Goal: Information Seeking & Learning: Find specific fact

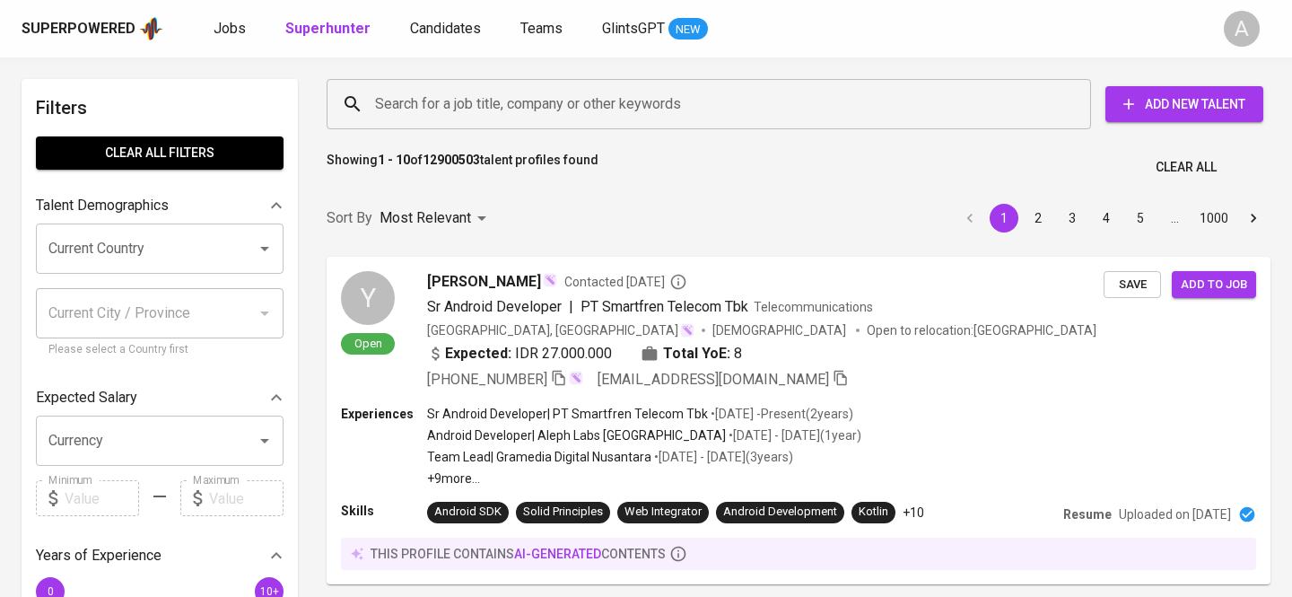
click at [522, 111] on input "Search for a job title, company or other keywords" at bounding box center [712, 104] width 685 height 34
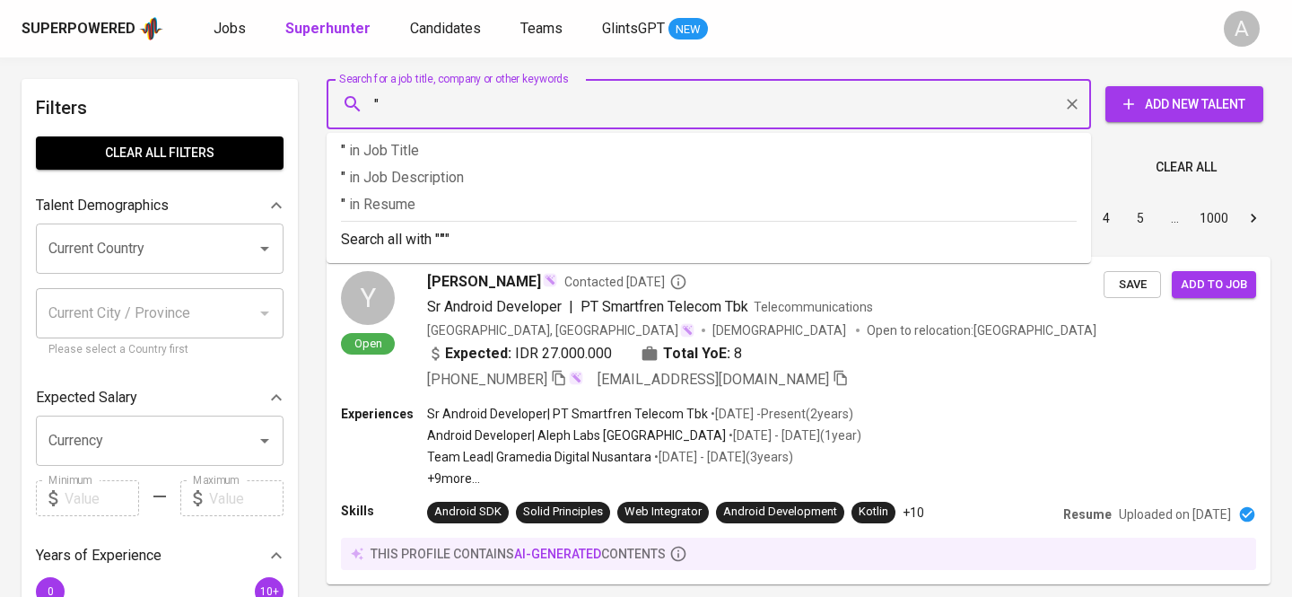
paste input "[PERSON_NAME]"
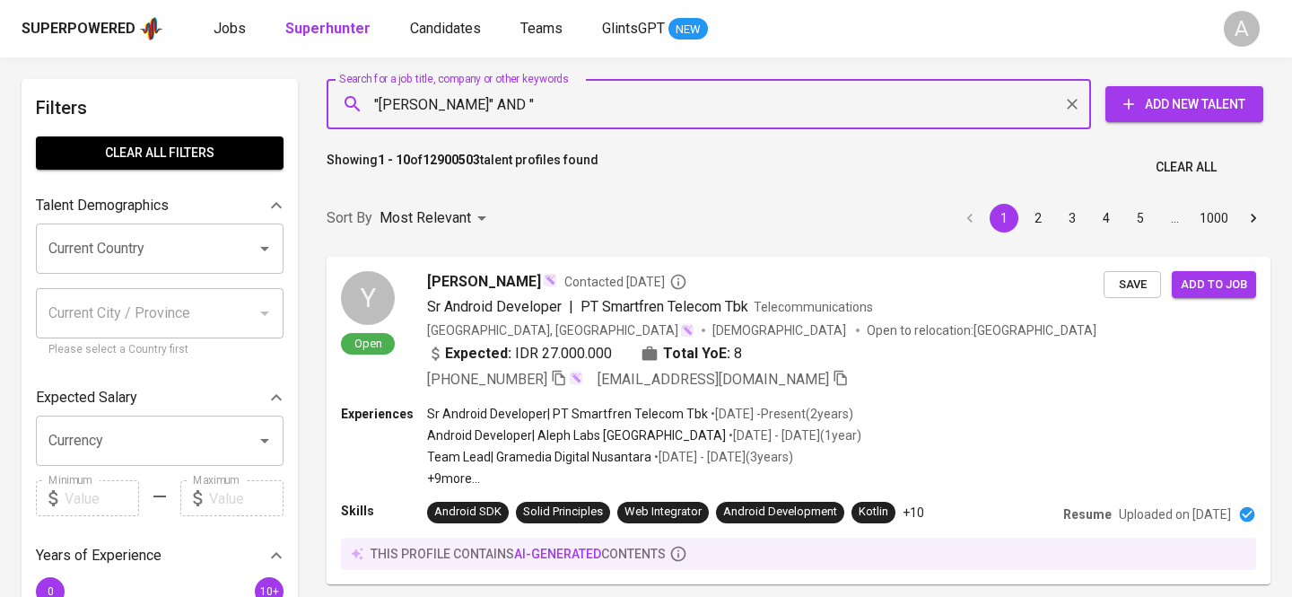
paste input "[GEOGRAPHIC_DATA]"
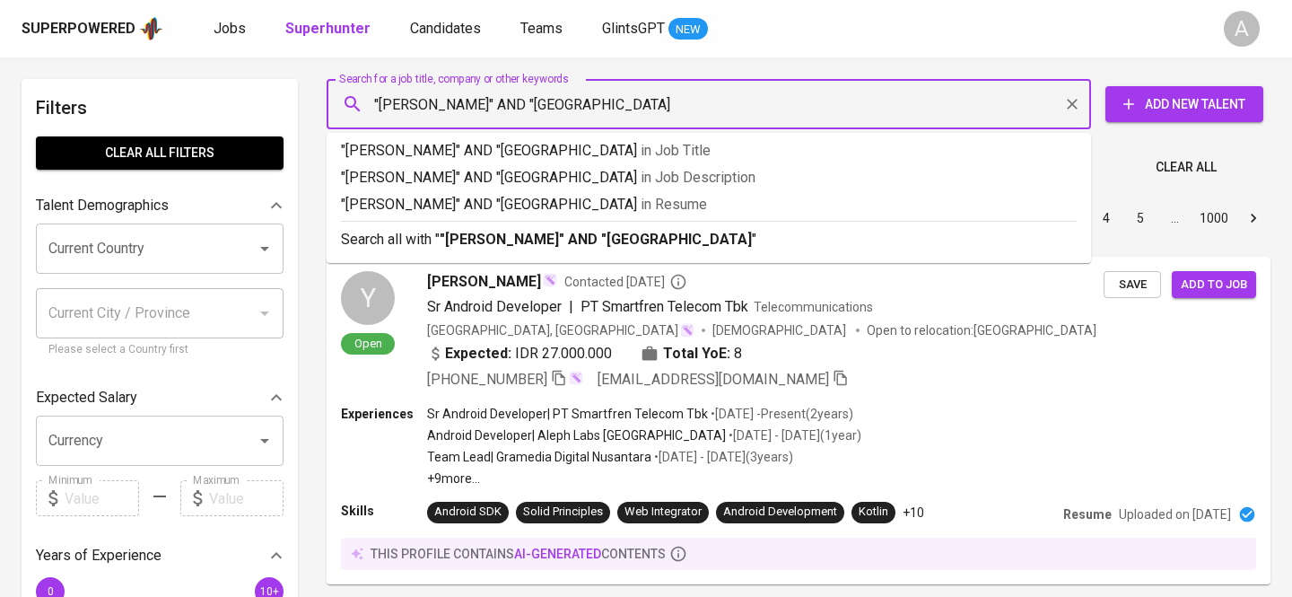
type input ""[PERSON_NAME]" AND "[GEOGRAPHIC_DATA]""
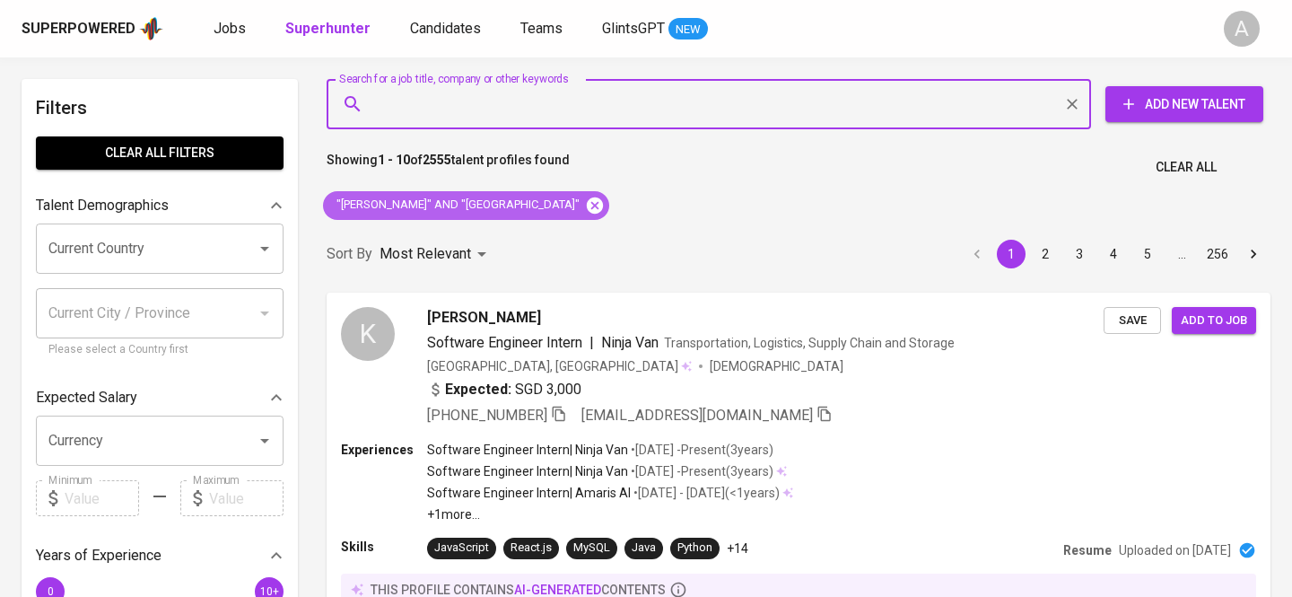
click at [603, 204] on icon at bounding box center [595, 204] width 16 height 16
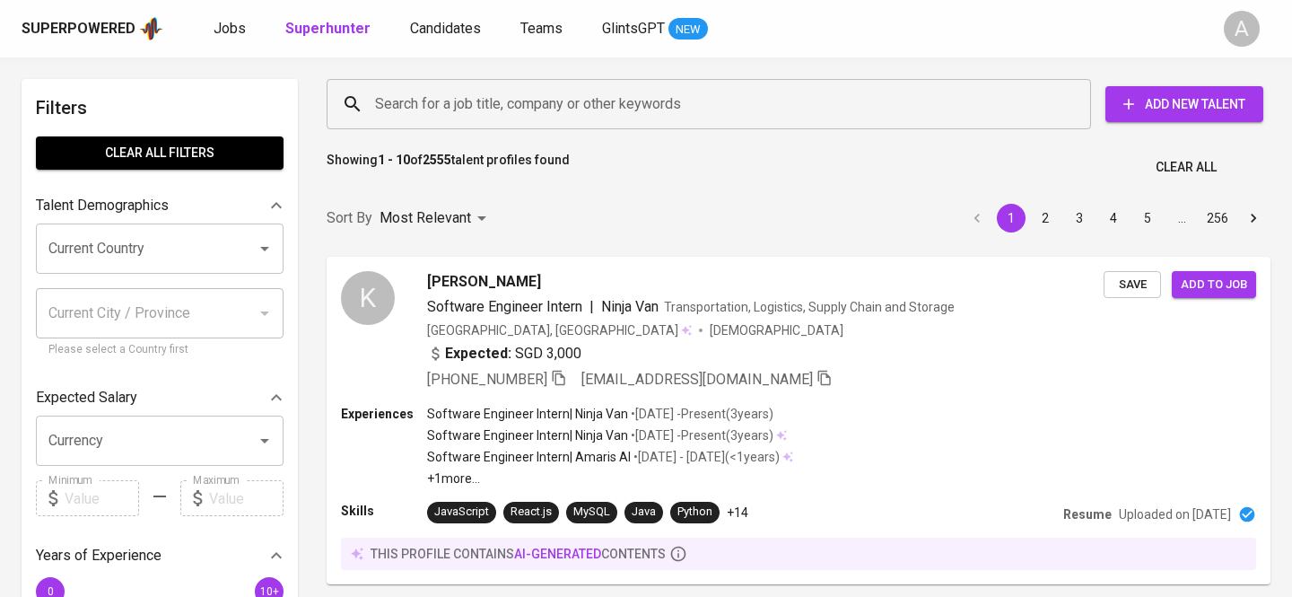
click at [479, 105] on input "Search for a job title, company or other keywords" at bounding box center [712, 104] width 685 height 34
click at [453, 107] on input "Search for a job title, company or other keywords" at bounding box center [712, 104] width 685 height 34
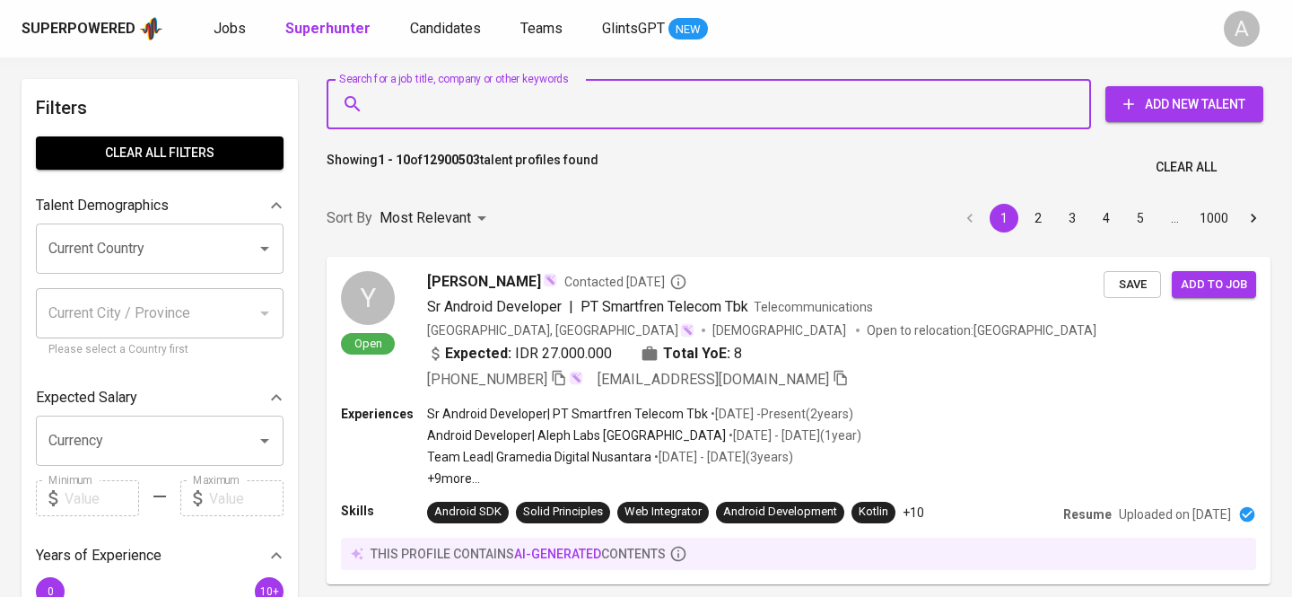
click at [526, 109] on input "Search for a job title, company or other keywords" at bounding box center [712, 104] width 685 height 34
paste input "[PERSON_NAME]"
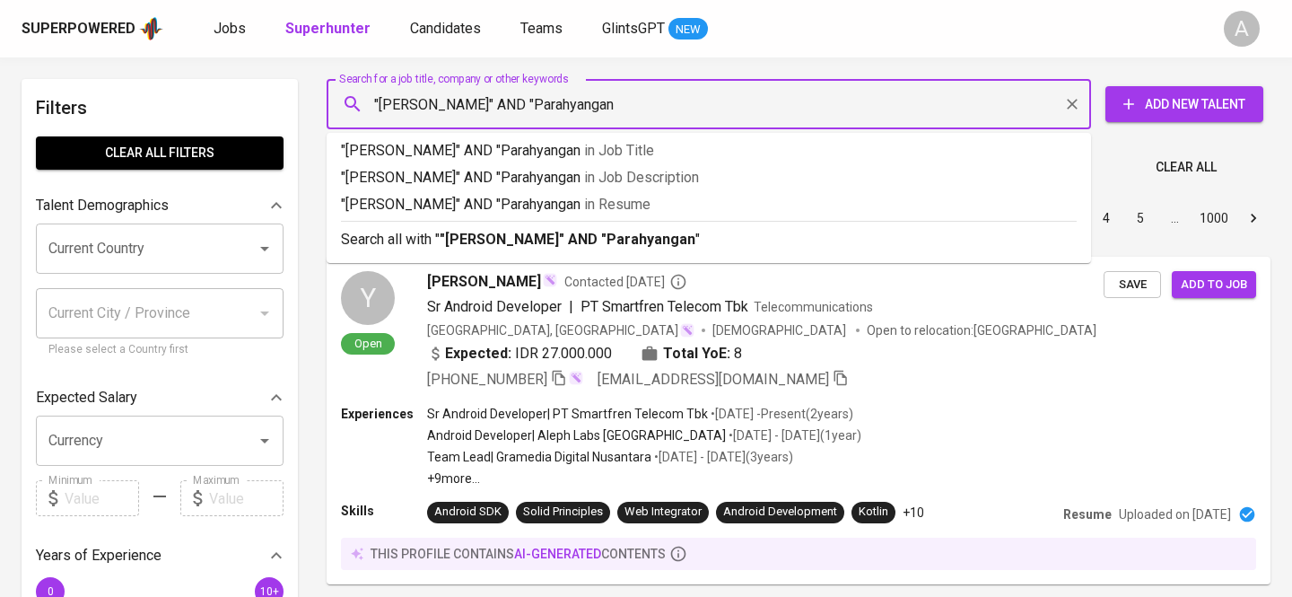
type input ""[PERSON_NAME]" AND "Parahyangan""
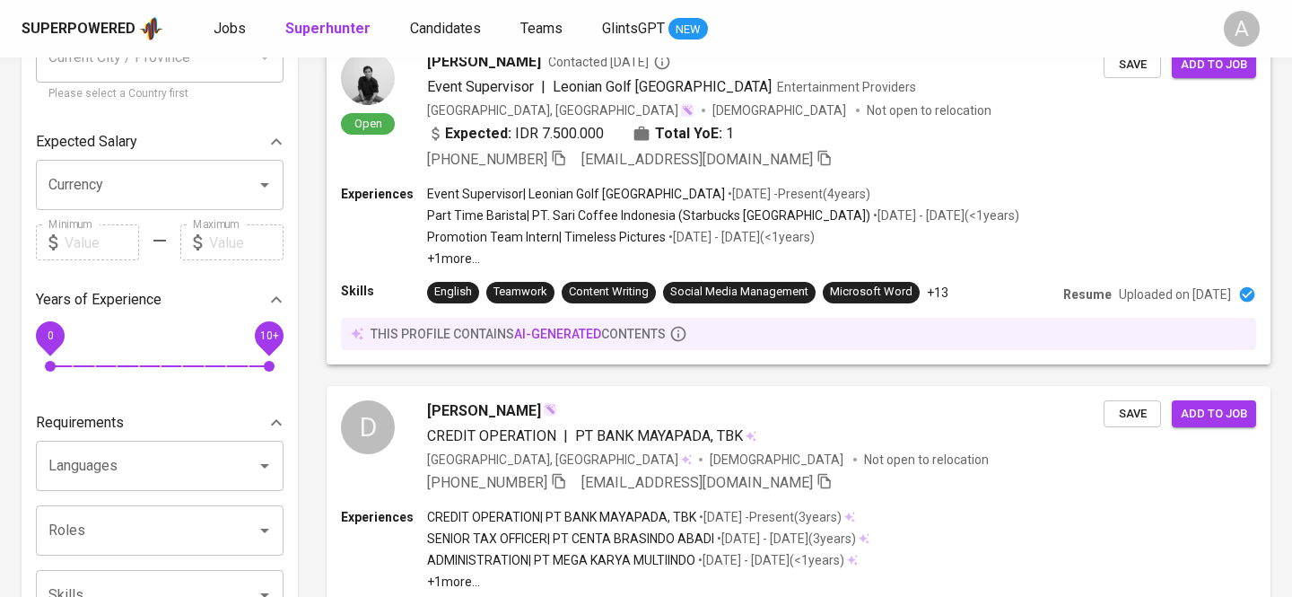
scroll to position [116, 0]
